Goal: Information Seeking & Learning: Learn about a topic

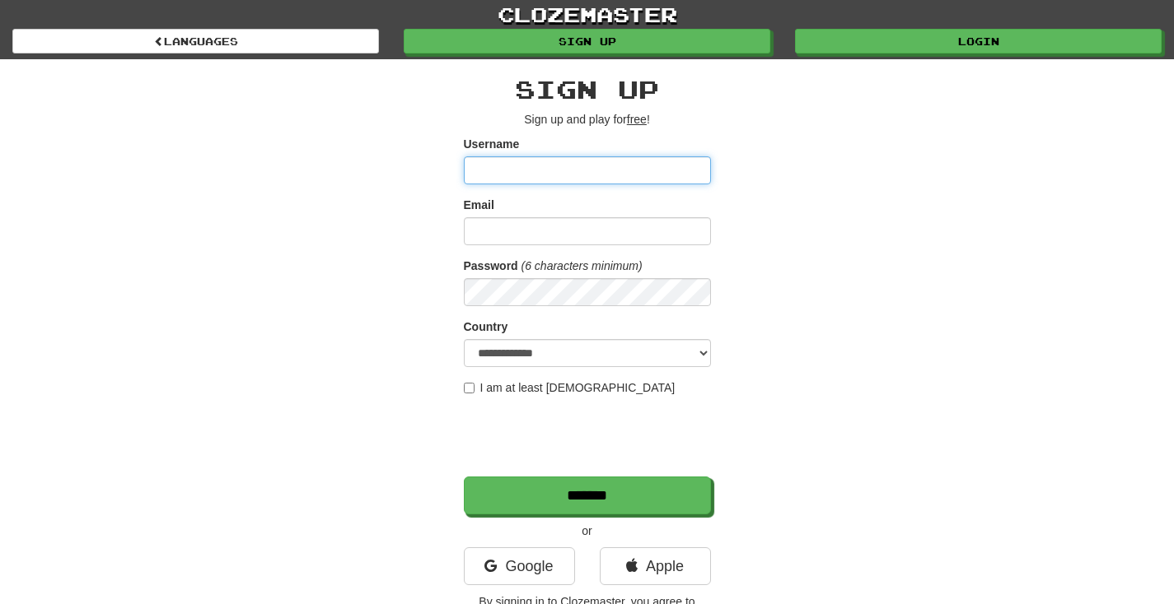
click at [665, 171] on input "Username" at bounding box center [587, 170] width 247 height 28
type input "*"
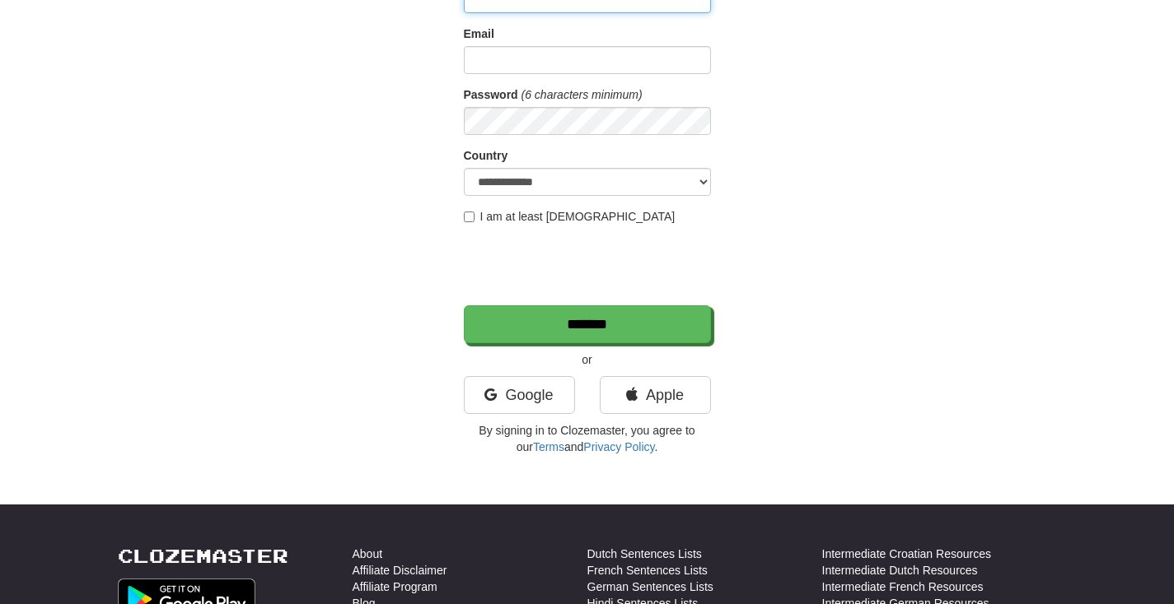
scroll to position [172, 0]
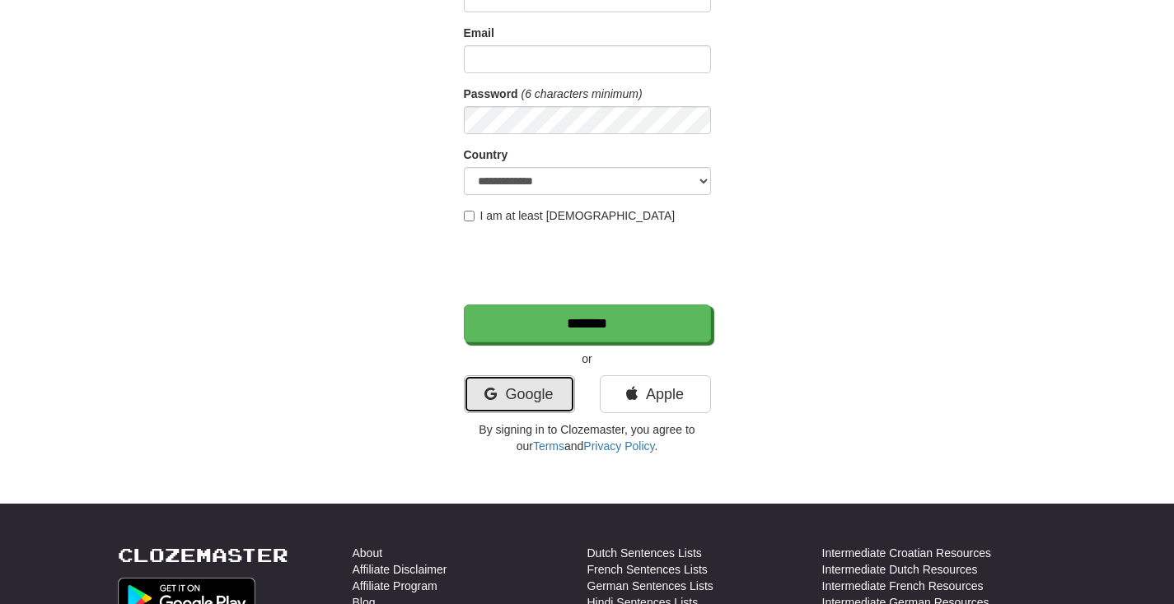
click at [514, 390] on link "Google" at bounding box center [519, 395] width 111 height 38
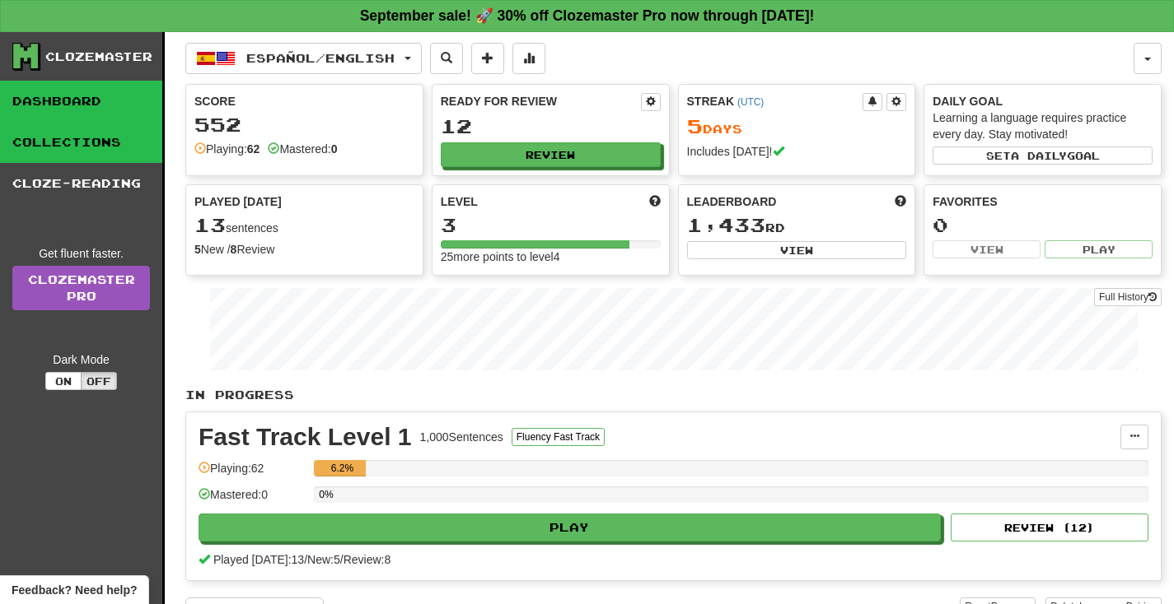
click at [82, 136] on link "Collections" at bounding box center [81, 142] width 162 height 41
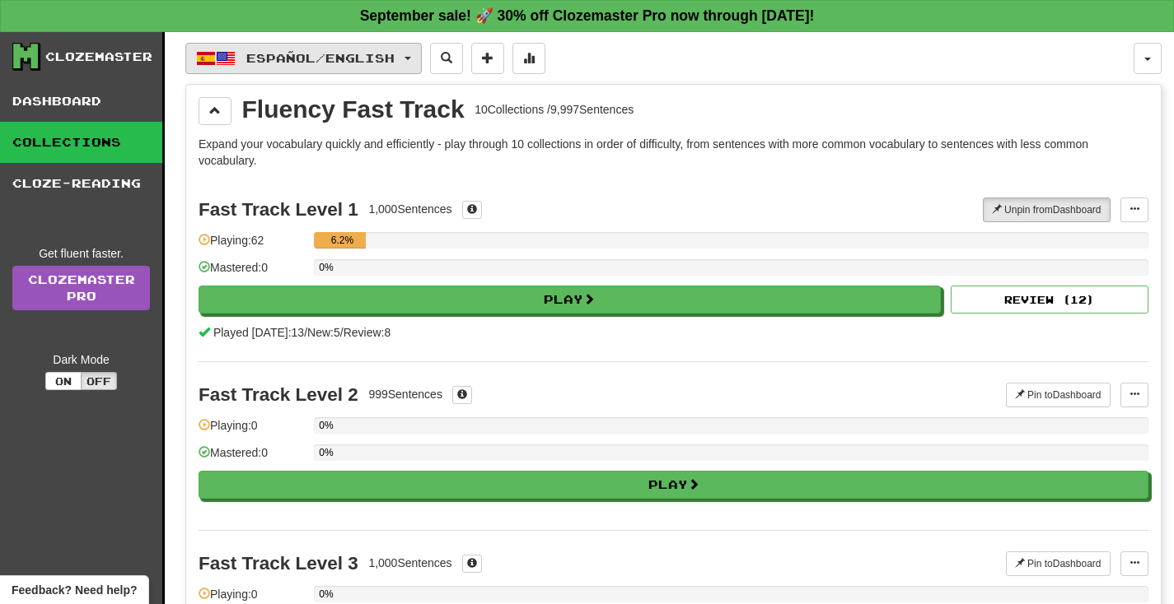
click at [312, 58] on span "Español / English" at bounding box center [320, 58] width 148 height 14
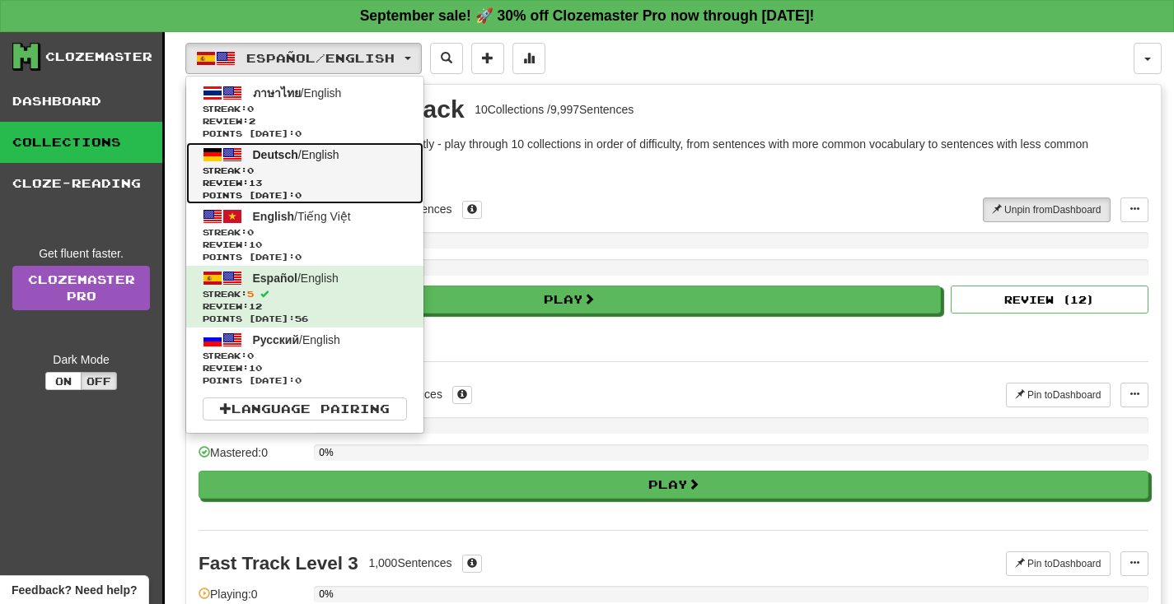
click at [269, 155] on span "Deutsch" at bounding box center [275, 154] width 45 height 13
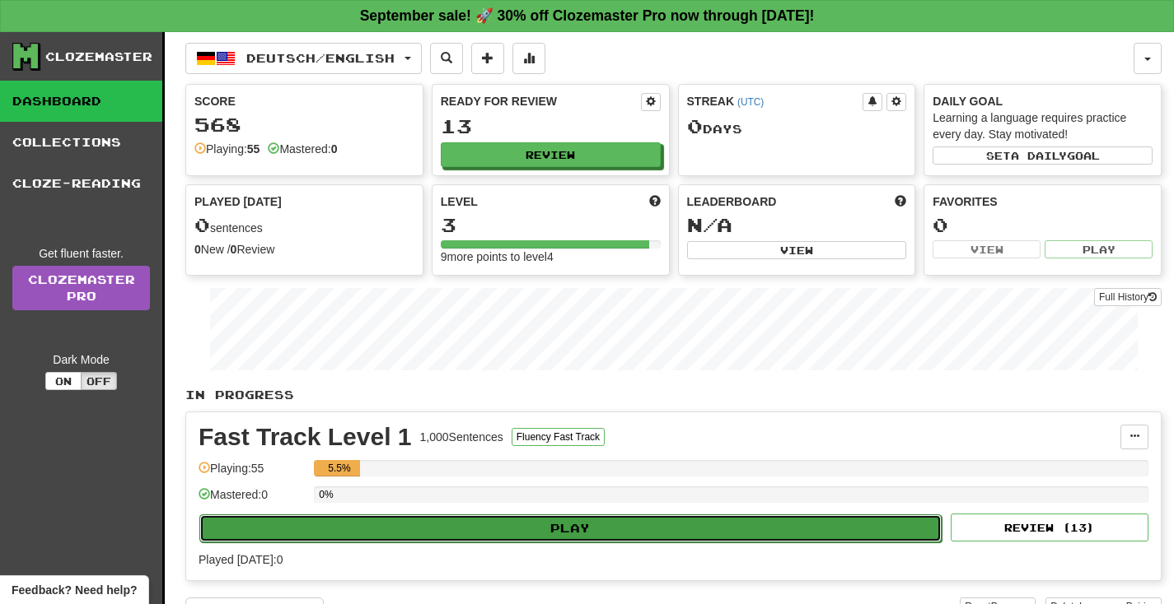
click at [568, 530] on button "Play" at bounding box center [570, 529] width 742 height 28
select select "**"
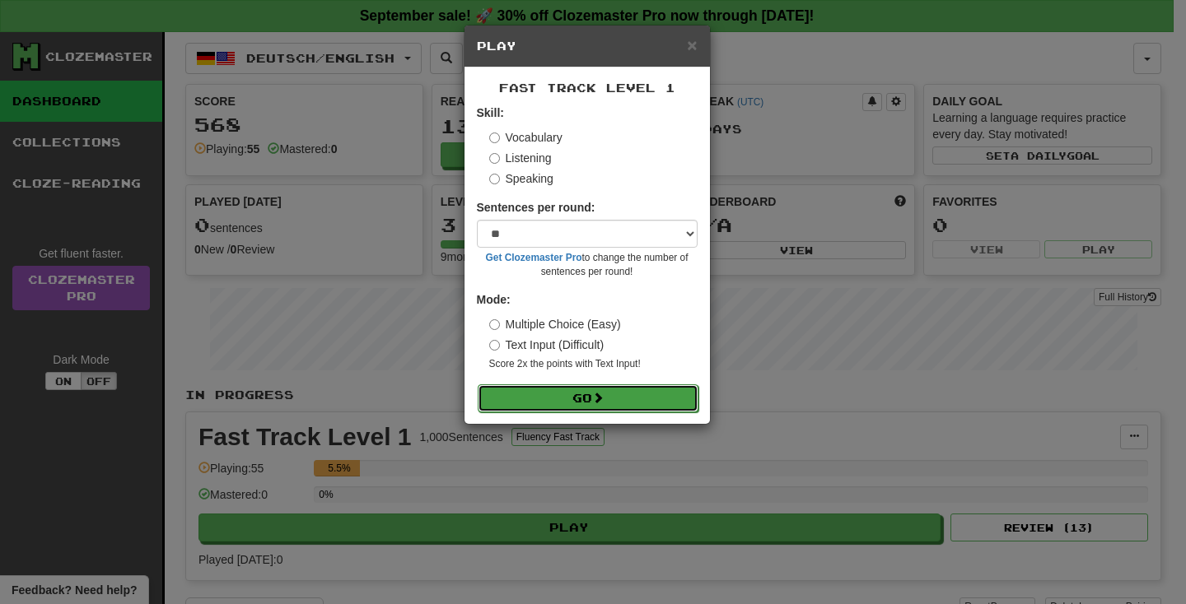
click at [601, 397] on span at bounding box center [598, 398] width 12 height 12
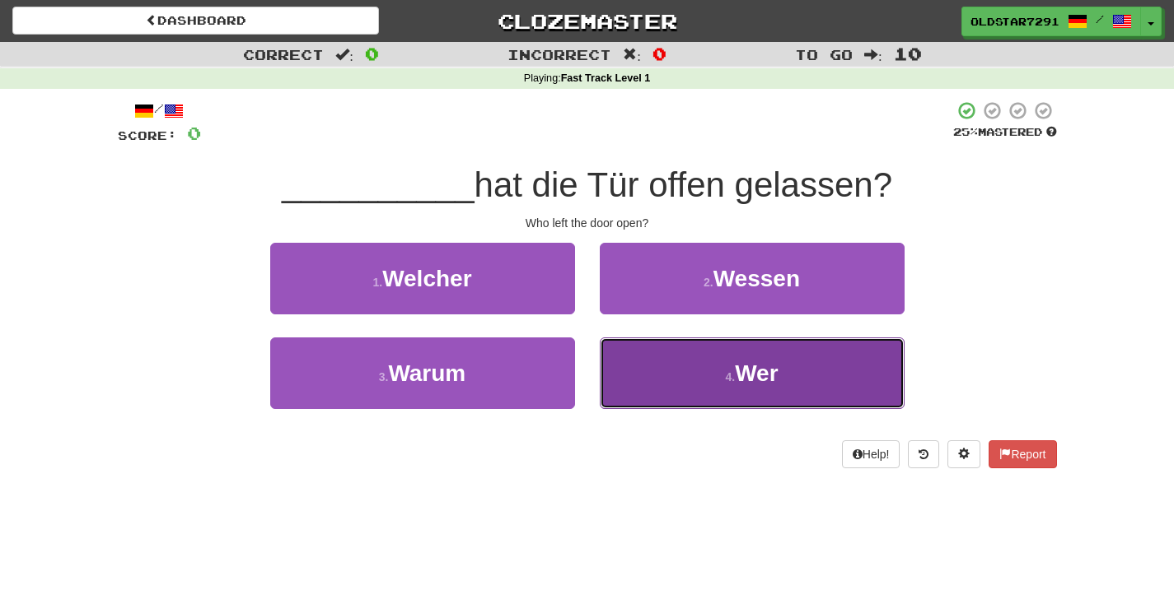
click at [783, 367] on button "4 . Wer" at bounding box center [752, 374] width 305 height 72
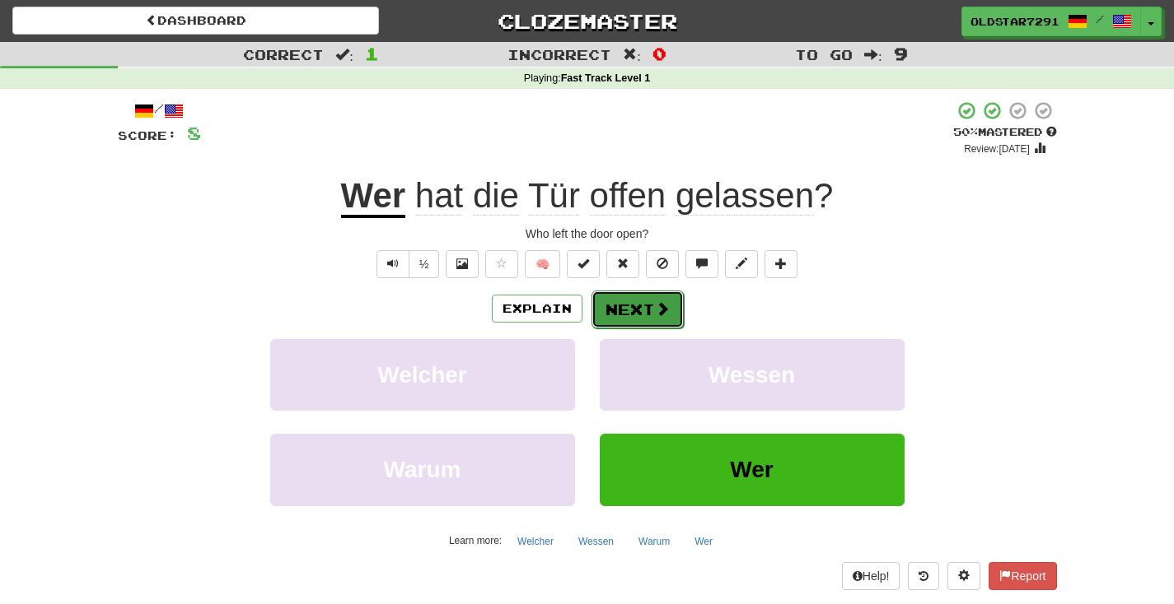
click at [641, 324] on button "Next" at bounding box center [637, 310] width 92 height 38
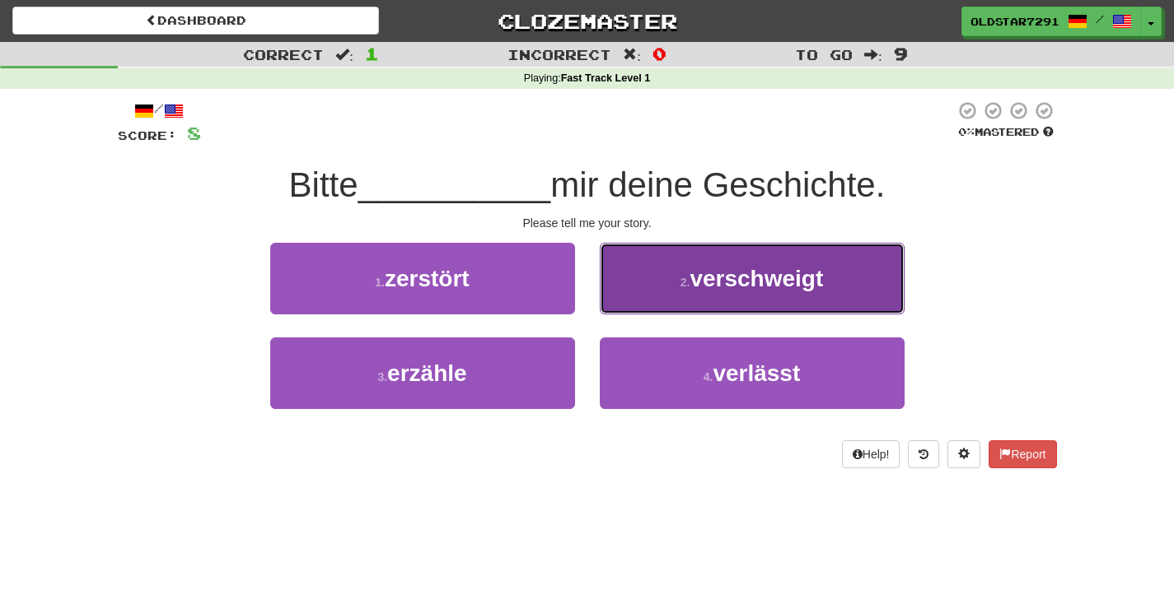
click at [726, 305] on button "2 . verschweigt" at bounding box center [752, 279] width 305 height 72
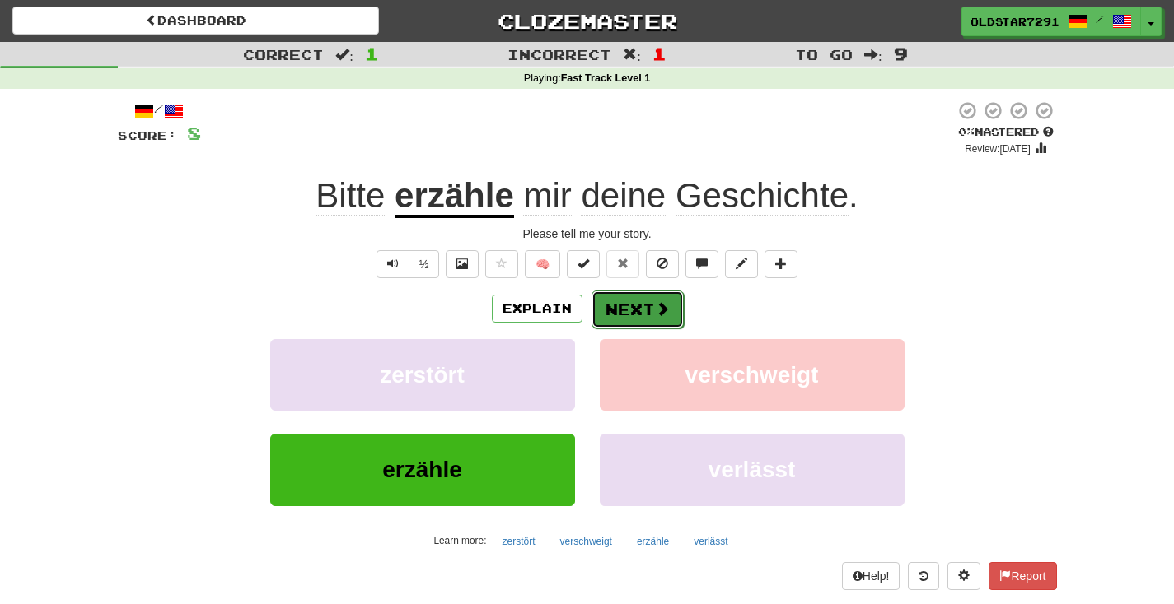
click at [643, 302] on button "Next" at bounding box center [637, 310] width 92 height 38
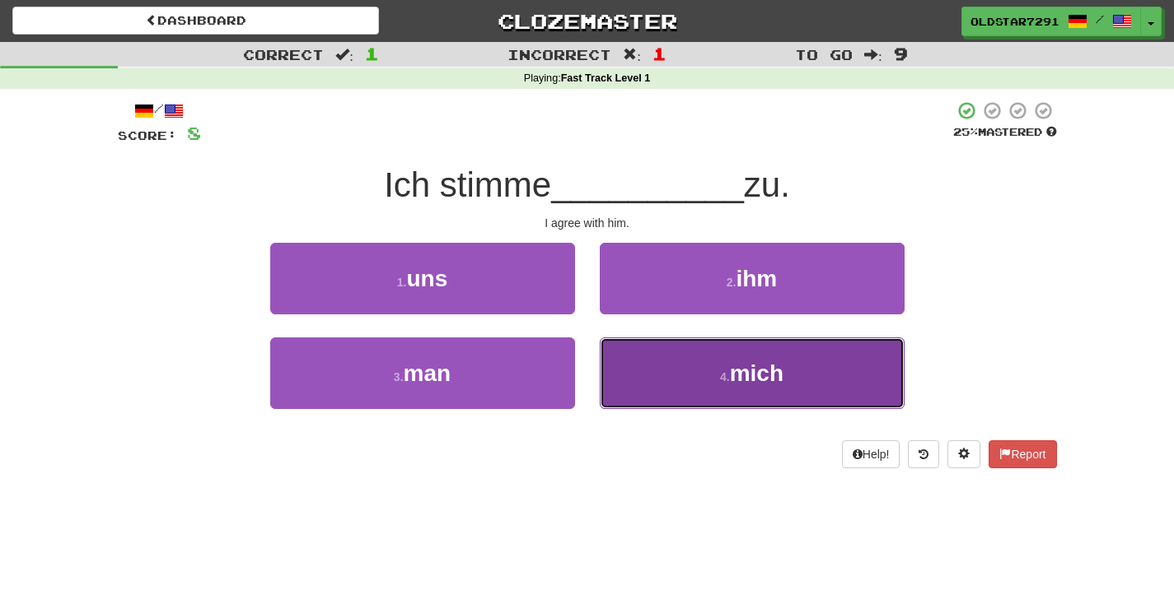
click at [735, 365] on span "mich" at bounding box center [757, 374] width 54 height 26
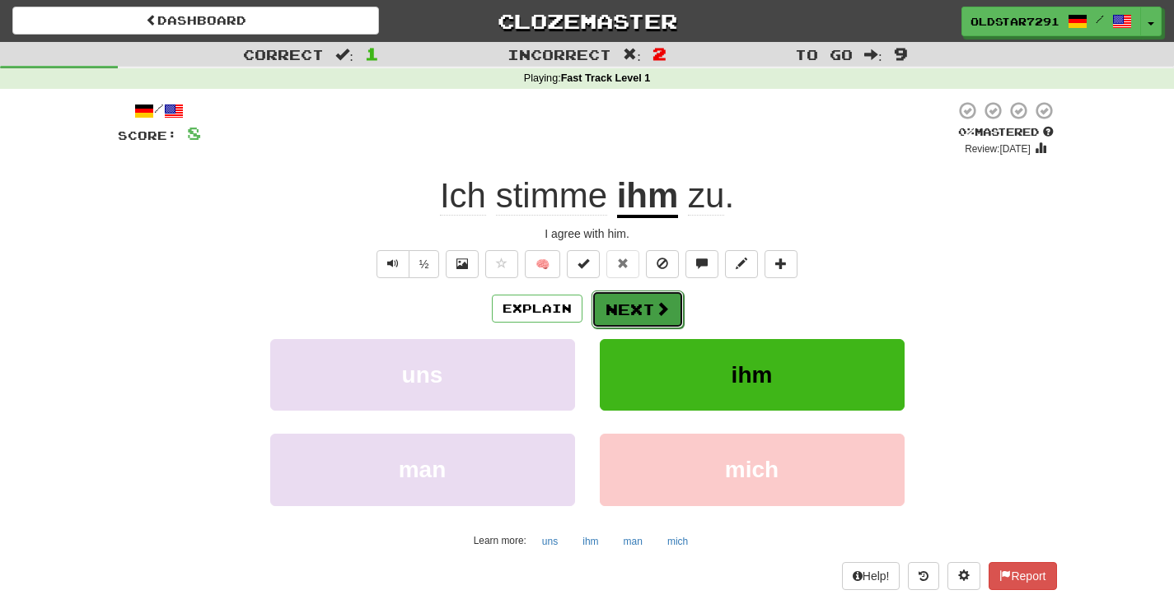
click at [642, 307] on button "Next" at bounding box center [637, 310] width 92 height 38
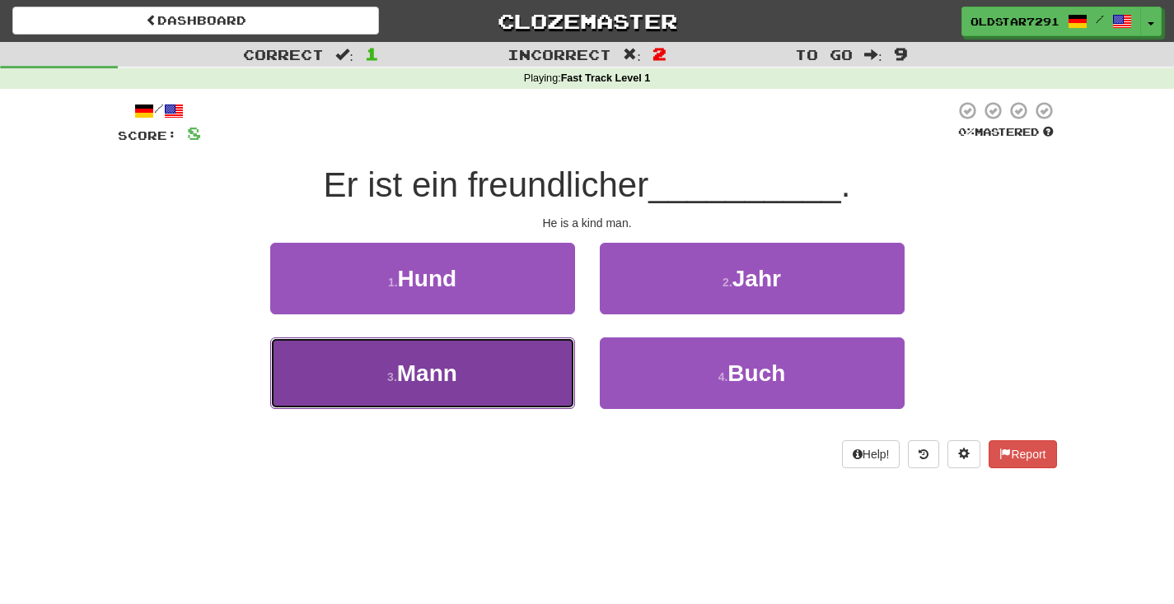
click at [504, 380] on button "3 . Mann" at bounding box center [422, 374] width 305 height 72
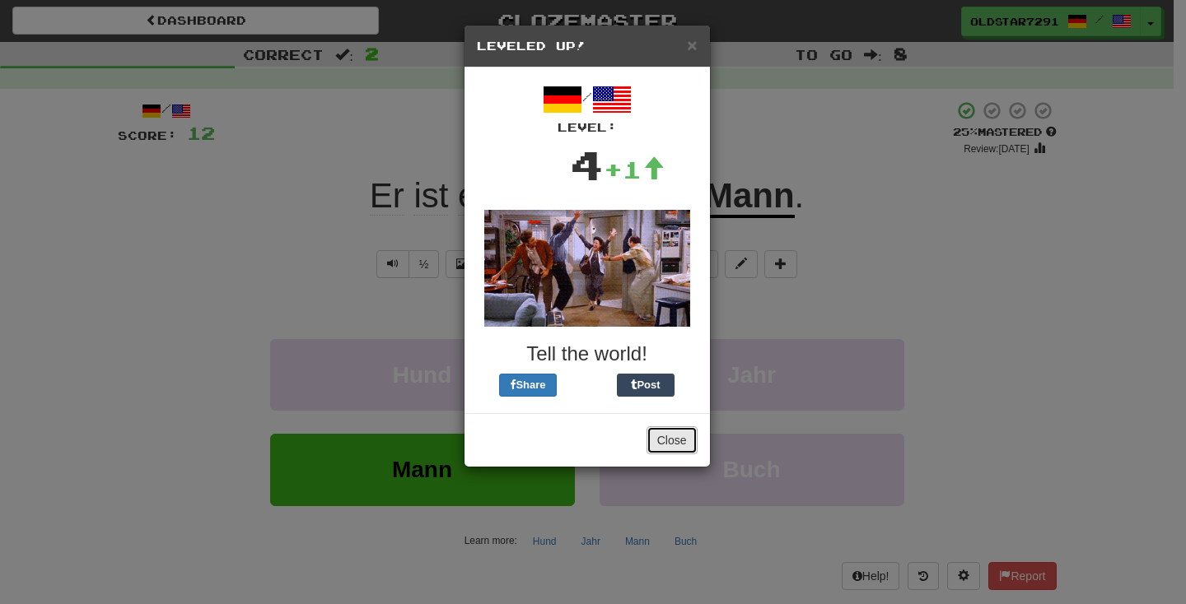
click at [667, 436] on button "Close" at bounding box center [671, 441] width 51 height 28
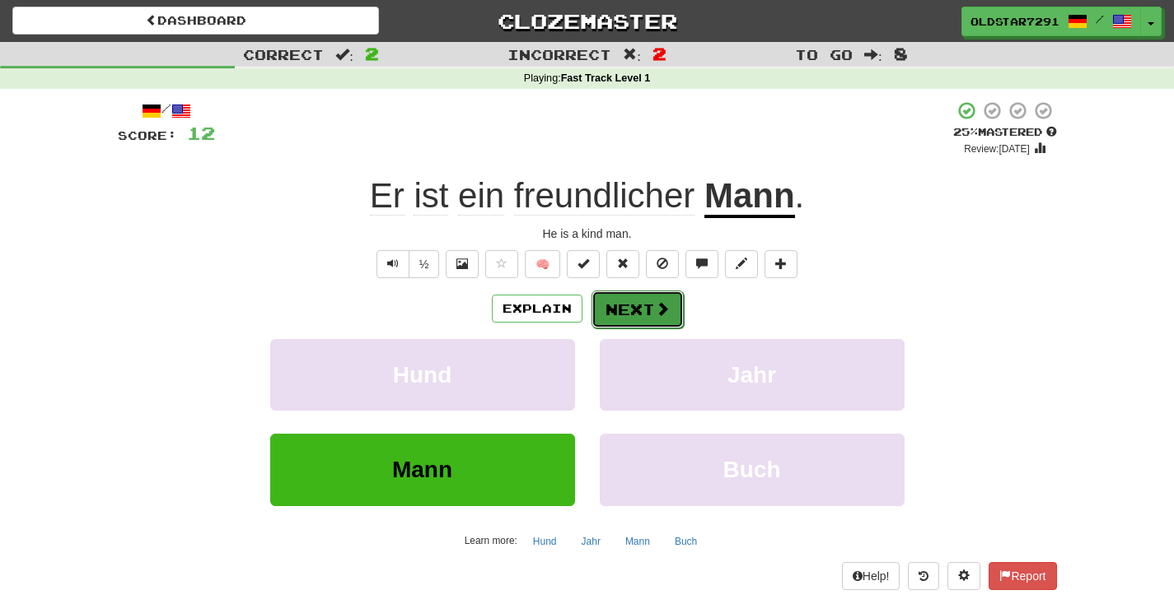
click at [659, 309] on span at bounding box center [662, 308] width 15 height 15
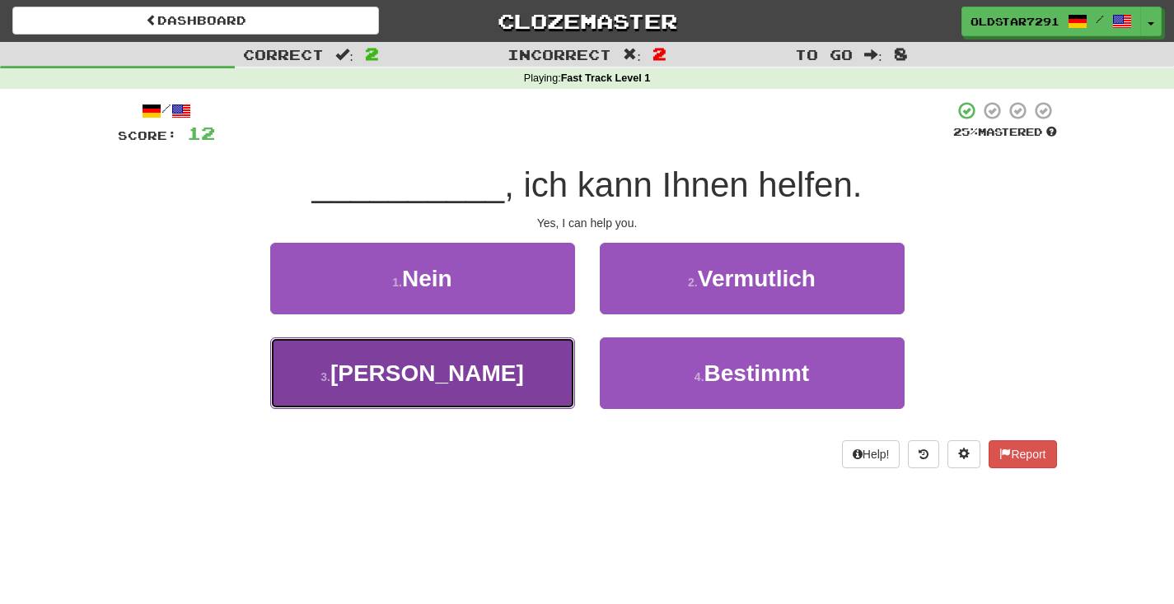
click at [501, 376] on button "3 . Ja" at bounding box center [422, 374] width 305 height 72
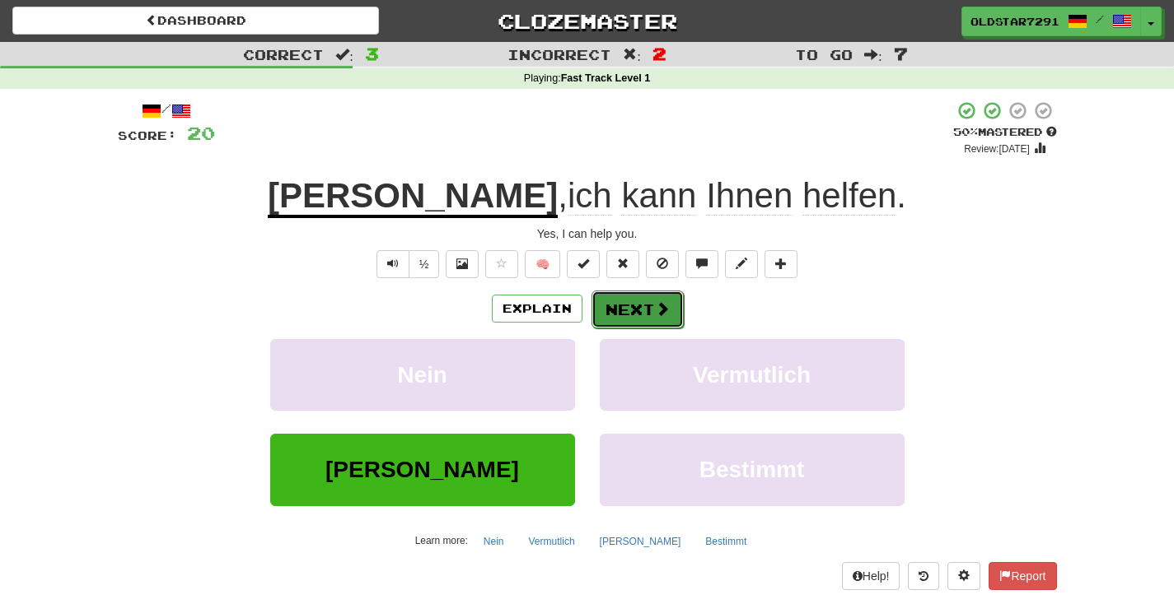
click at [626, 318] on button "Next" at bounding box center [637, 310] width 92 height 38
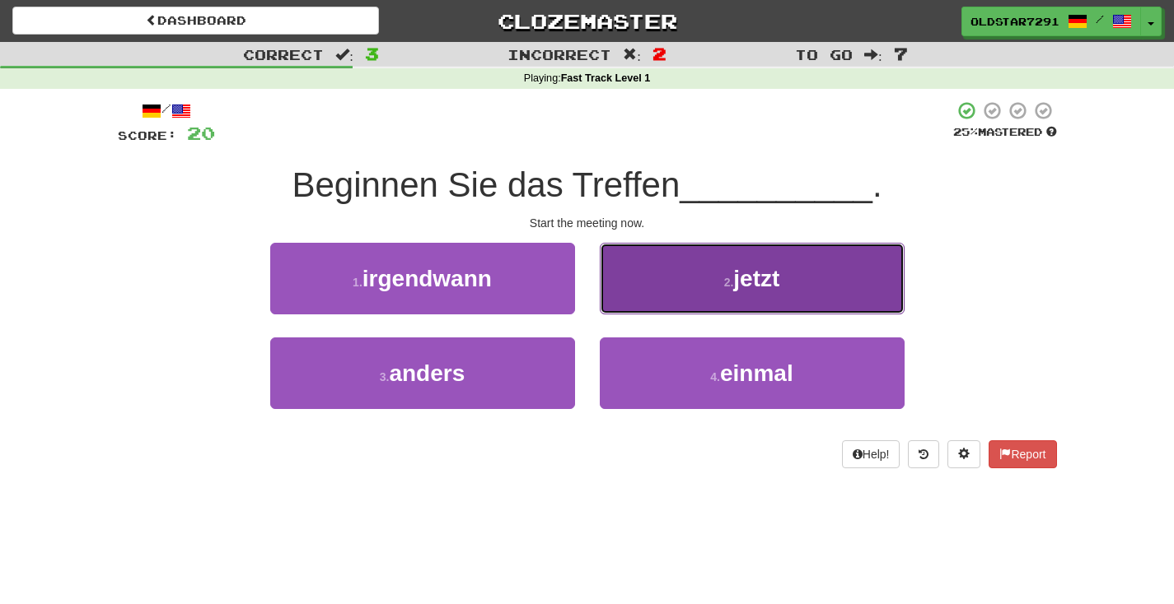
click at [804, 287] on button "2 . jetzt" at bounding box center [752, 279] width 305 height 72
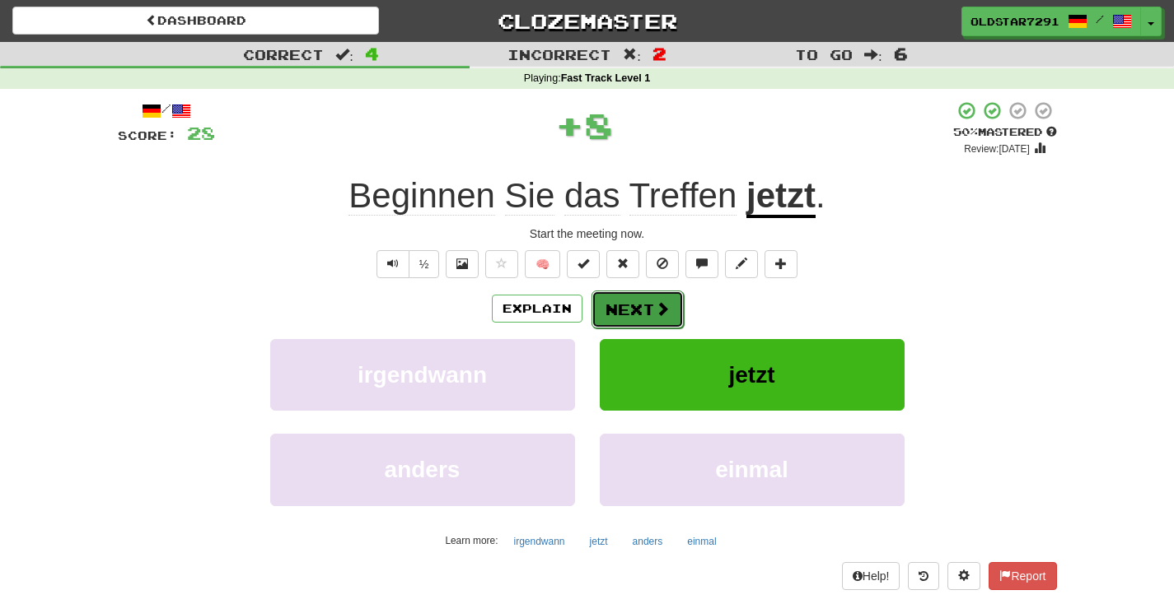
click at [673, 315] on button "Next" at bounding box center [637, 310] width 92 height 38
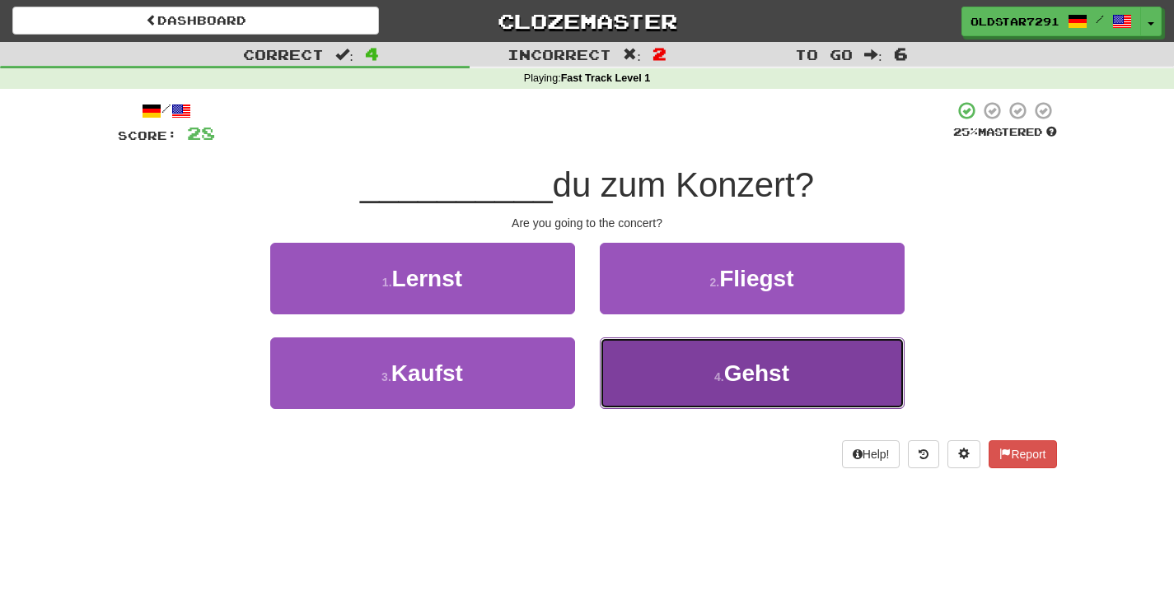
click at [731, 369] on span "Gehst" at bounding box center [756, 374] width 65 height 26
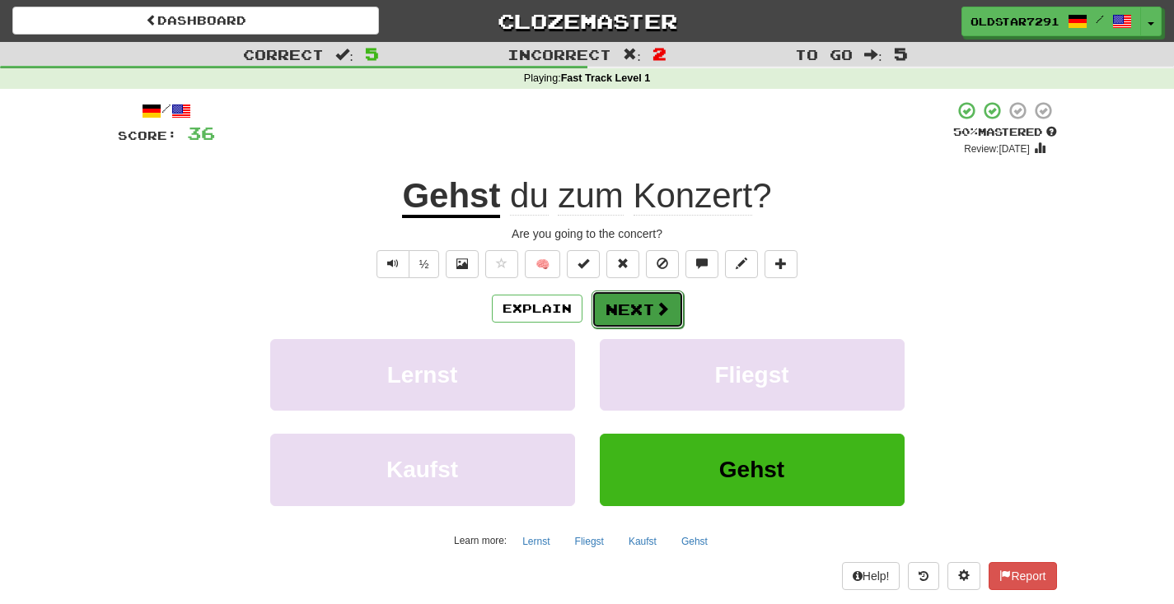
click at [623, 324] on button "Next" at bounding box center [637, 310] width 92 height 38
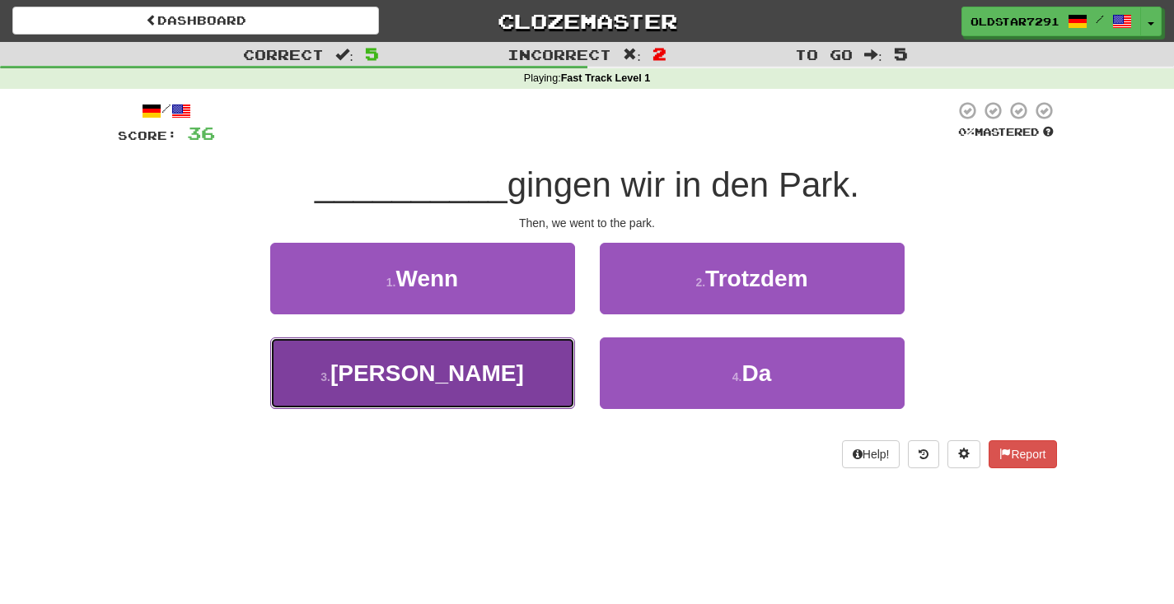
click at [427, 369] on span "Dann" at bounding box center [427, 374] width 194 height 26
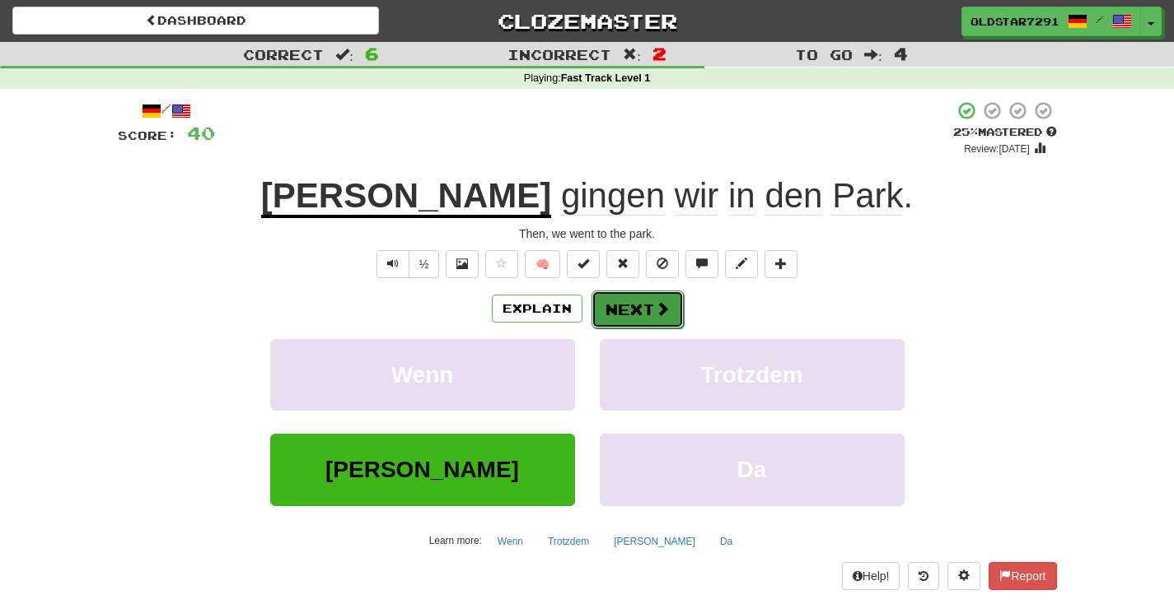
click at [633, 306] on button "Next" at bounding box center [637, 310] width 92 height 38
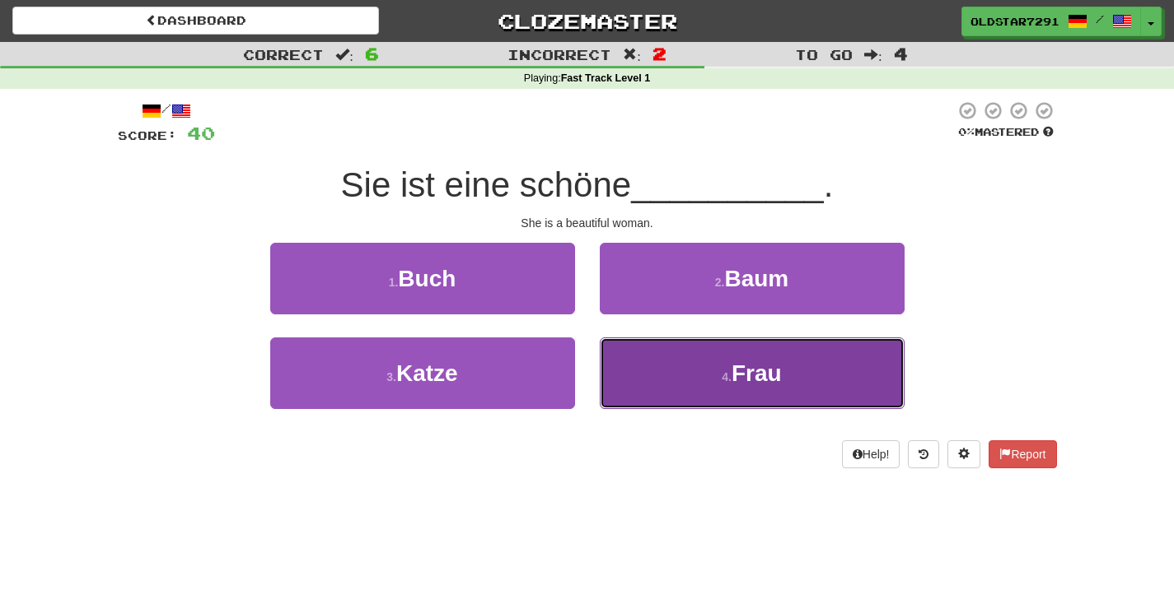
click at [730, 390] on button "4 . Frau" at bounding box center [752, 374] width 305 height 72
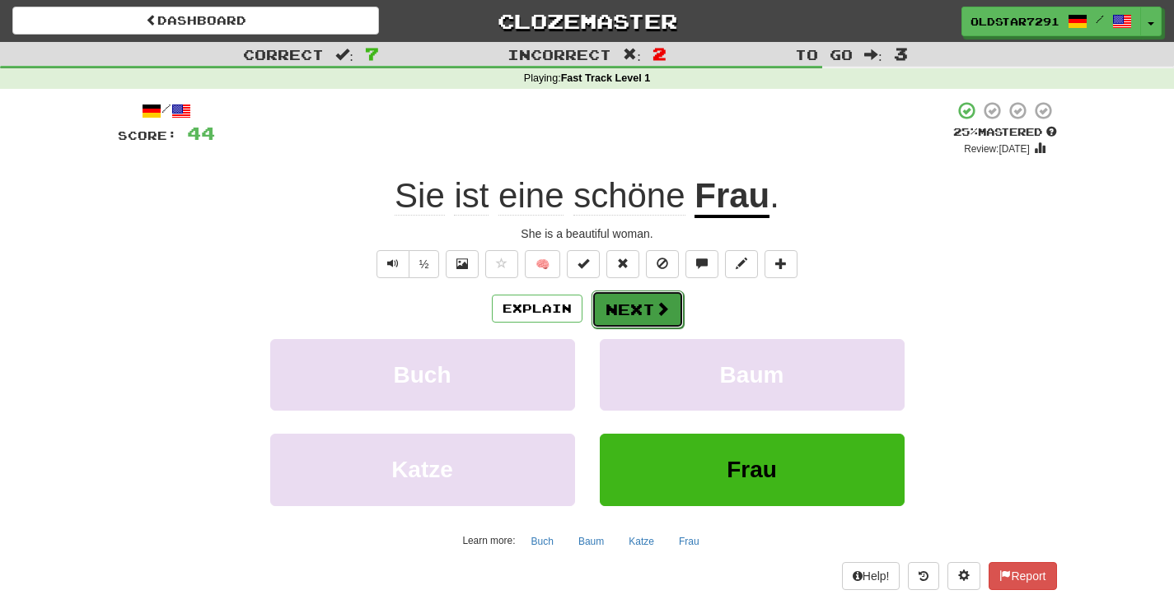
click at [650, 307] on button "Next" at bounding box center [637, 310] width 92 height 38
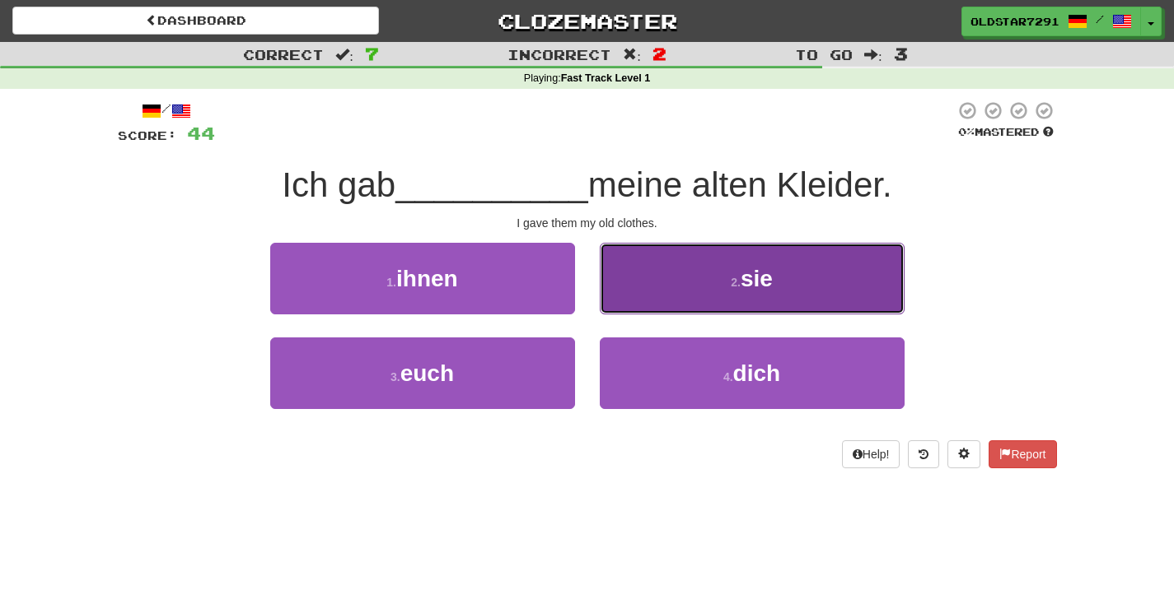
click at [773, 280] on button "2 . sie" at bounding box center [752, 279] width 305 height 72
click at [773, 280] on div "/ Score: 44 0 % Mastered Ich gab __________ meine alten Kleider. I gave them my…" at bounding box center [587, 284] width 939 height 368
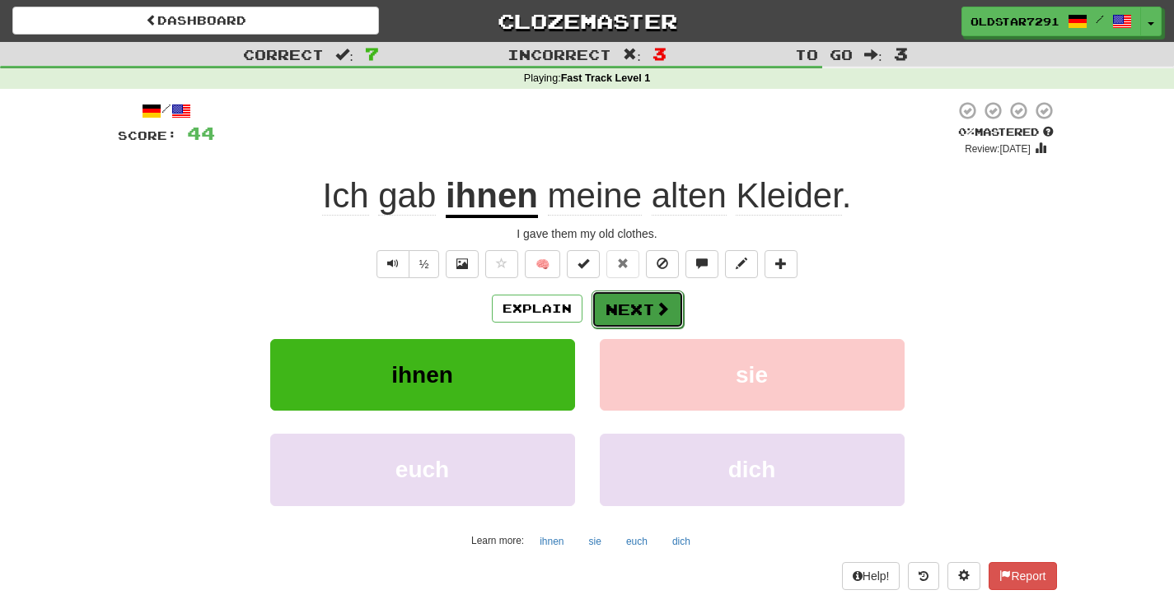
click at [650, 310] on button "Next" at bounding box center [637, 310] width 92 height 38
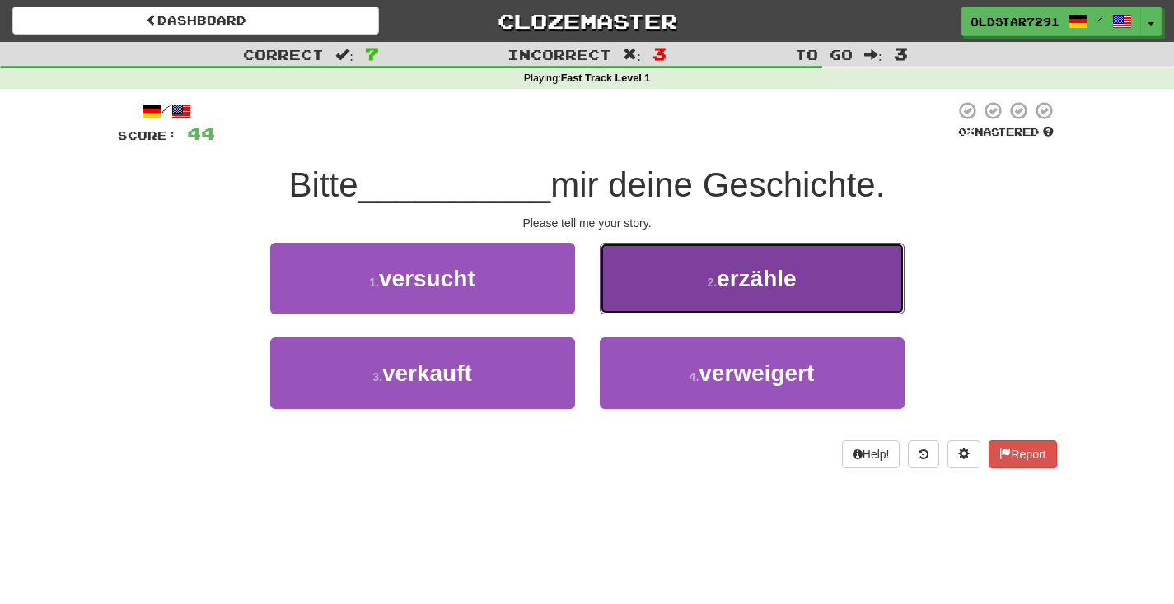
click at [782, 295] on button "2 . erzähle" at bounding box center [752, 279] width 305 height 72
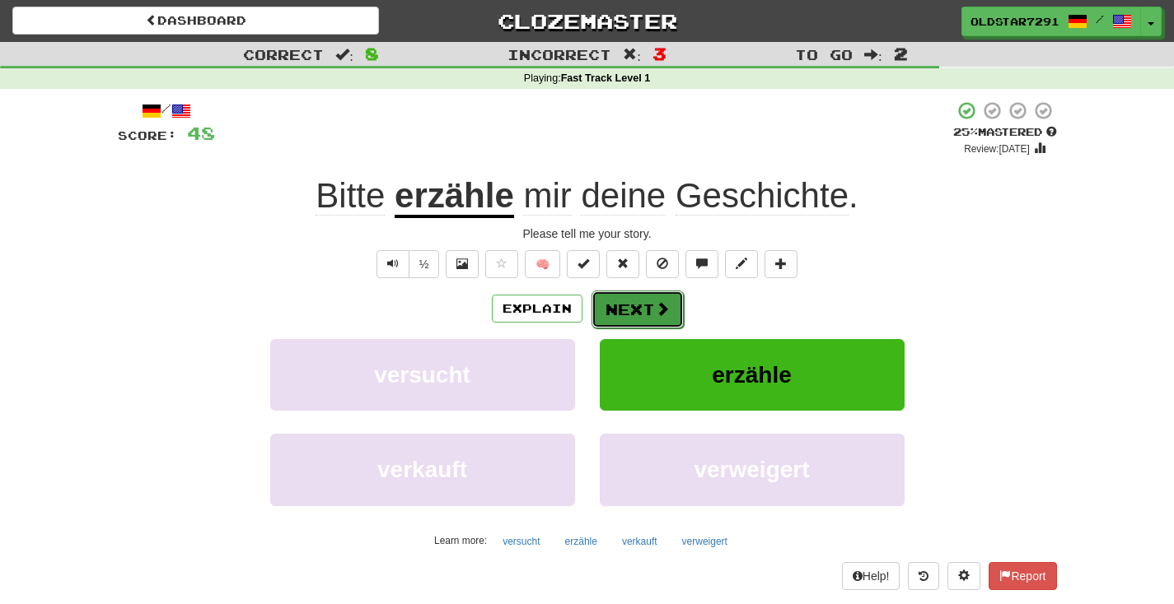
click at [655, 314] on span at bounding box center [662, 308] width 15 height 15
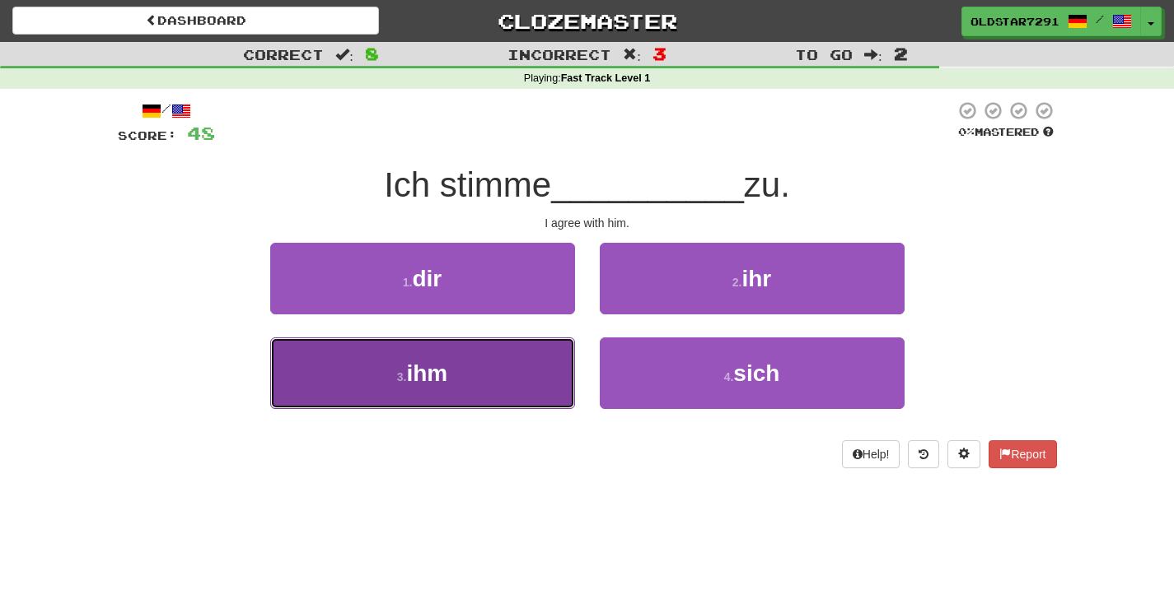
click at [441, 369] on span "ihm" at bounding box center [426, 374] width 41 height 26
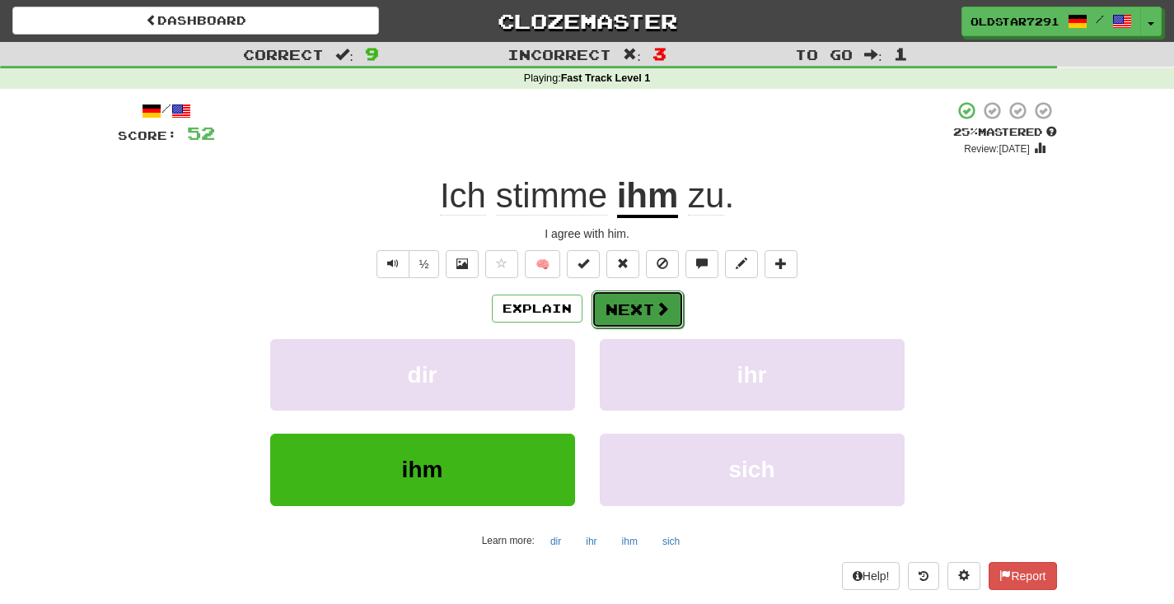
click at [621, 312] on button "Next" at bounding box center [637, 310] width 92 height 38
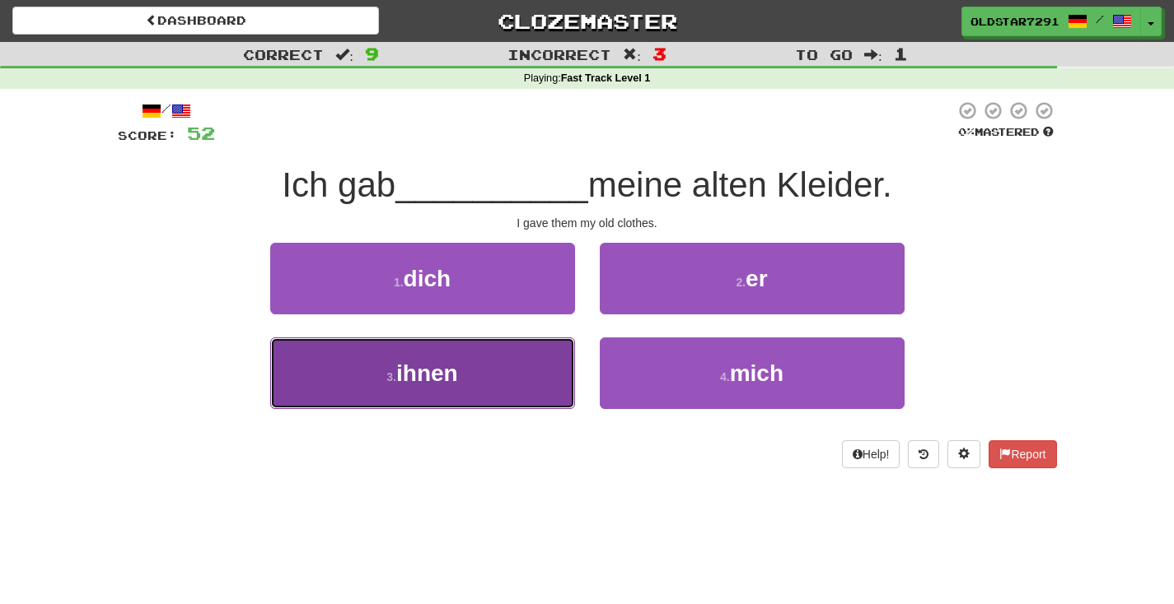
click at [516, 372] on button "3 . ihnen" at bounding box center [422, 374] width 305 height 72
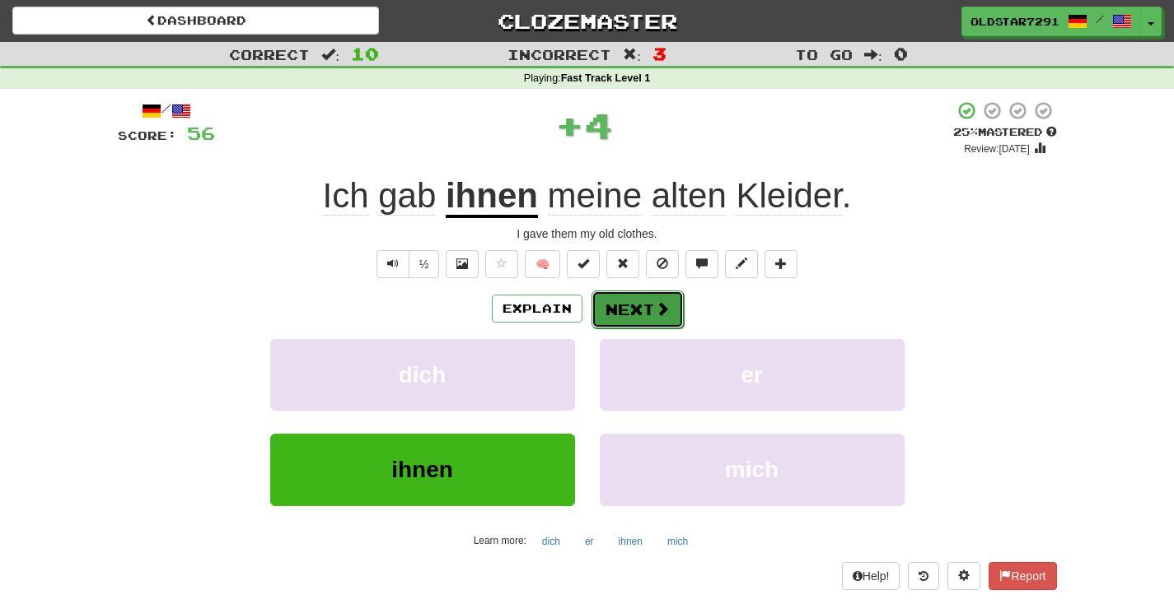
click at [613, 314] on button "Next" at bounding box center [637, 310] width 92 height 38
